Goal: Check status: Check status

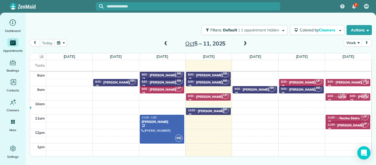
click at [244, 43] on span at bounding box center [245, 43] width 6 height 5
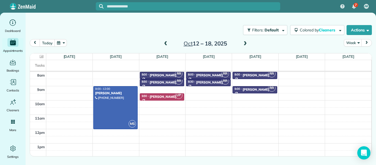
click at [244, 43] on span at bounding box center [245, 43] width 6 height 5
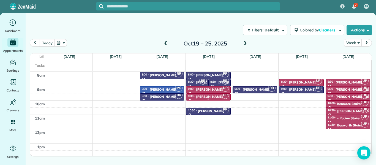
click at [209, 97] on div "[PERSON_NAME]" at bounding box center [209, 97] width 27 height 4
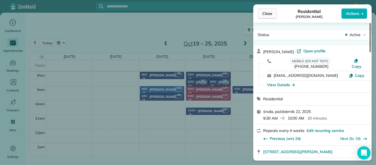
click at [266, 12] on span "Close" at bounding box center [267, 14] width 10 height 6
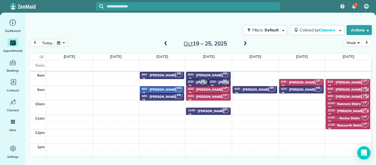
click at [164, 43] on span at bounding box center [166, 43] width 6 height 5
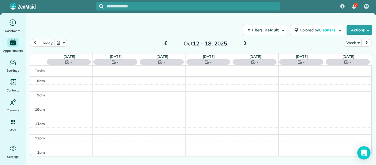
click at [245, 43] on span at bounding box center [245, 43] width 6 height 5
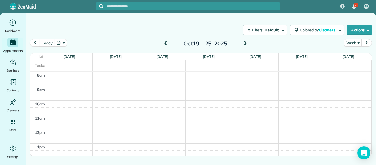
click at [164, 45] on span at bounding box center [166, 43] width 6 height 5
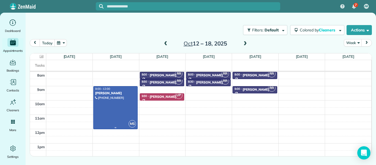
click at [115, 94] on div "[PERSON_NAME]" at bounding box center [115, 93] width 41 height 4
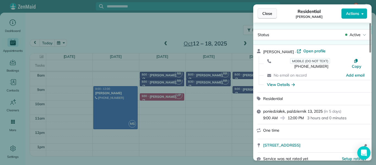
click at [266, 13] on span "Close" at bounding box center [267, 14] width 10 height 6
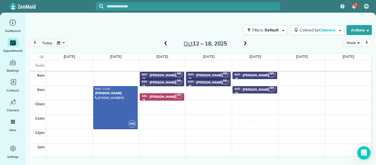
click at [245, 42] on span at bounding box center [245, 43] width 6 height 5
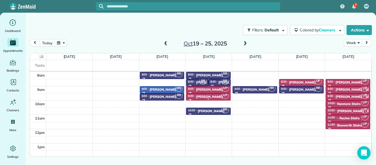
click at [208, 97] on div "[PERSON_NAME]" at bounding box center [209, 97] width 27 height 4
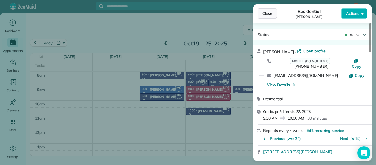
click at [270, 14] on span "Close" at bounding box center [267, 14] width 10 height 6
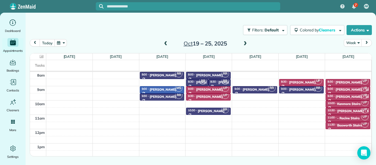
click at [165, 44] on span at bounding box center [166, 43] width 6 height 5
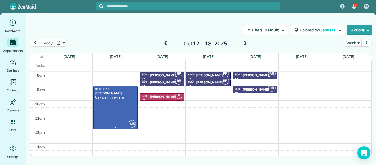
click at [125, 97] on div at bounding box center [116, 107] width 44 height 42
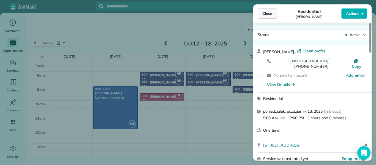
click at [272, 12] on span "Close" at bounding box center [267, 14] width 10 height 6
